Goal: Information Seeking & Learning: Learn about a topic

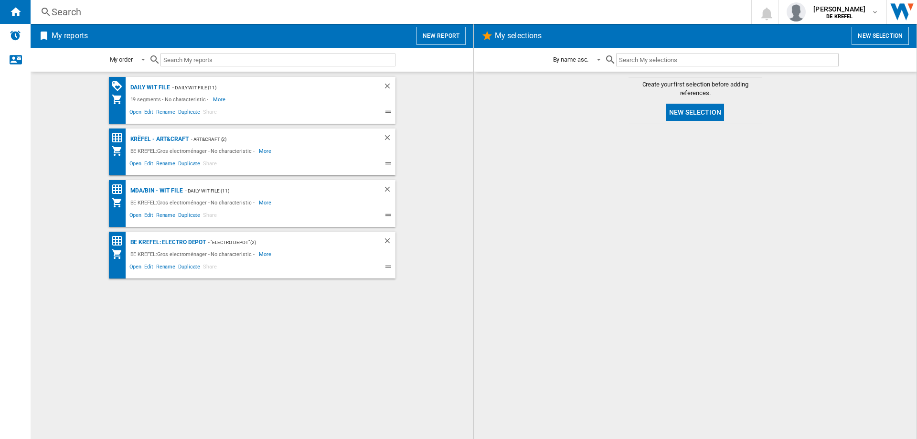
click at [75, 11] on div "Search" at bounding box center [389, 11] width 675 height 13
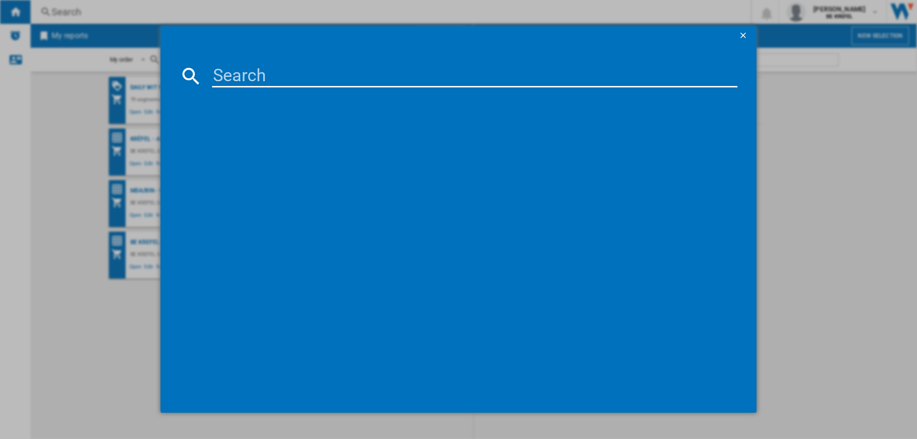
click at [243, 80] on input at bounding box center [475, 76] width 526 height 23
type input "21009511"
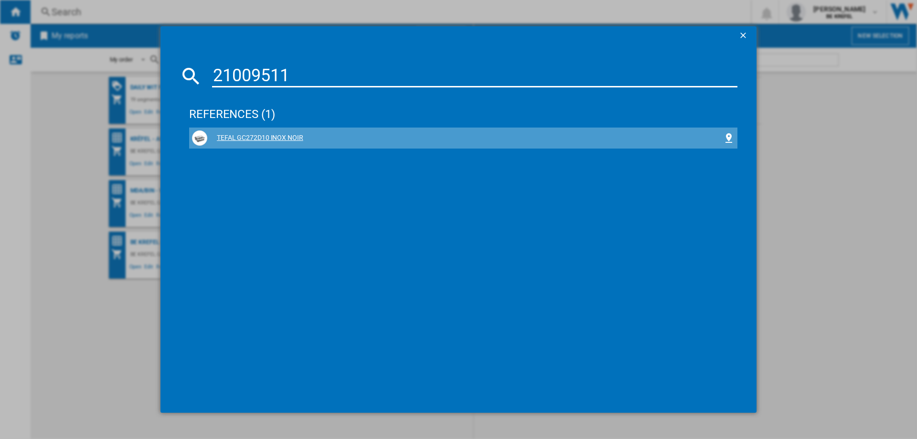
click at [279, 139] on div "TEFAL GC272D10 INOX NOIR" at bounding box center [465, 138] width 516 height 10
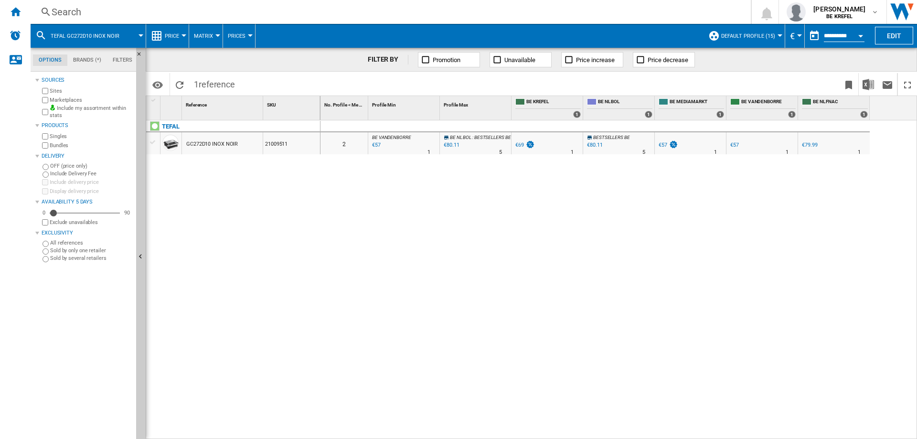
click at [184, 36] on div at bounding box center [184, 35] width 5 height 2
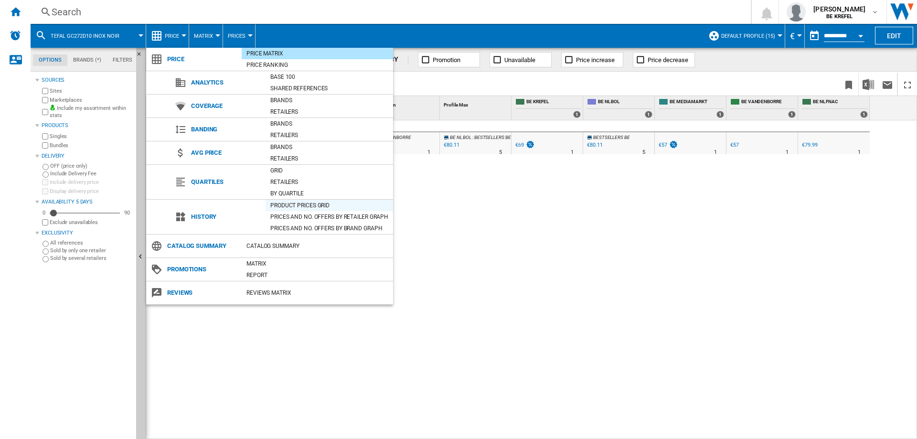
click at [292, 208] on div "Product prices grid" at bounding box center [330, 206] width 128 height 10
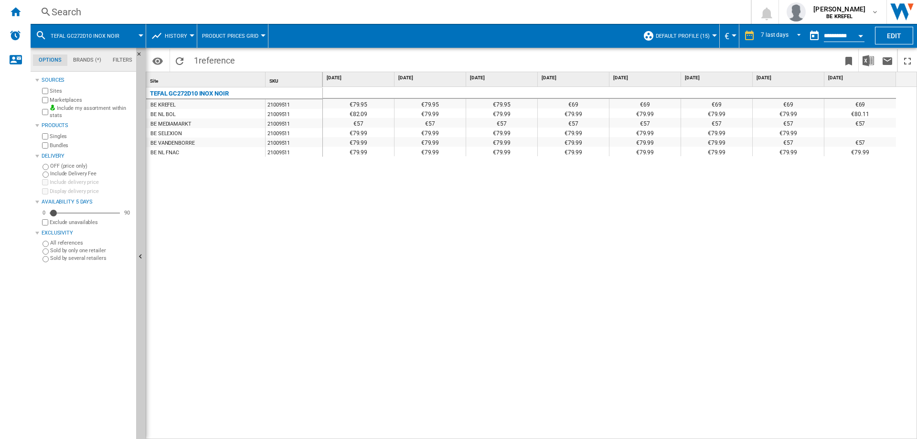
click at [786, 123] on div "€57" at bounding box center [788, 123] width 71 height 10
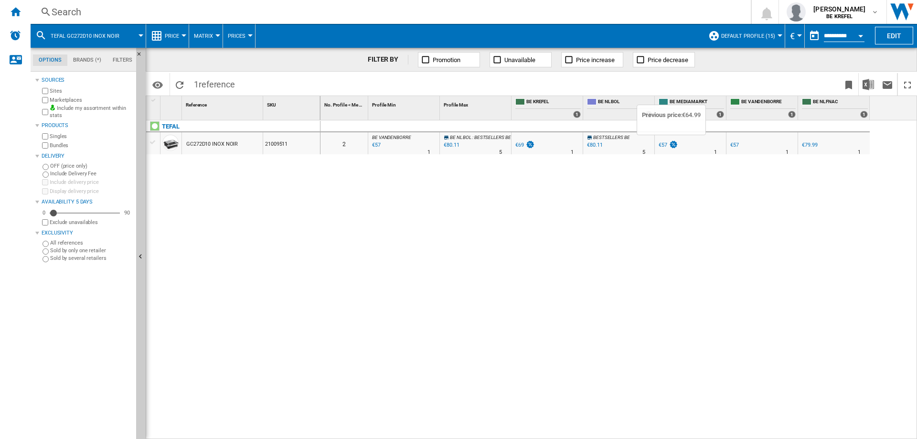
click at [673, 146] on img at bounding box center [674, 144] width 10 height 8
click at [293, 247] on div "TEFAL GC272D10 INOX NOIR 21009511" at bounding box center [233, 277] width 174 height 314
